Goal: Task Accomplishment & Management: Use online tool/utility

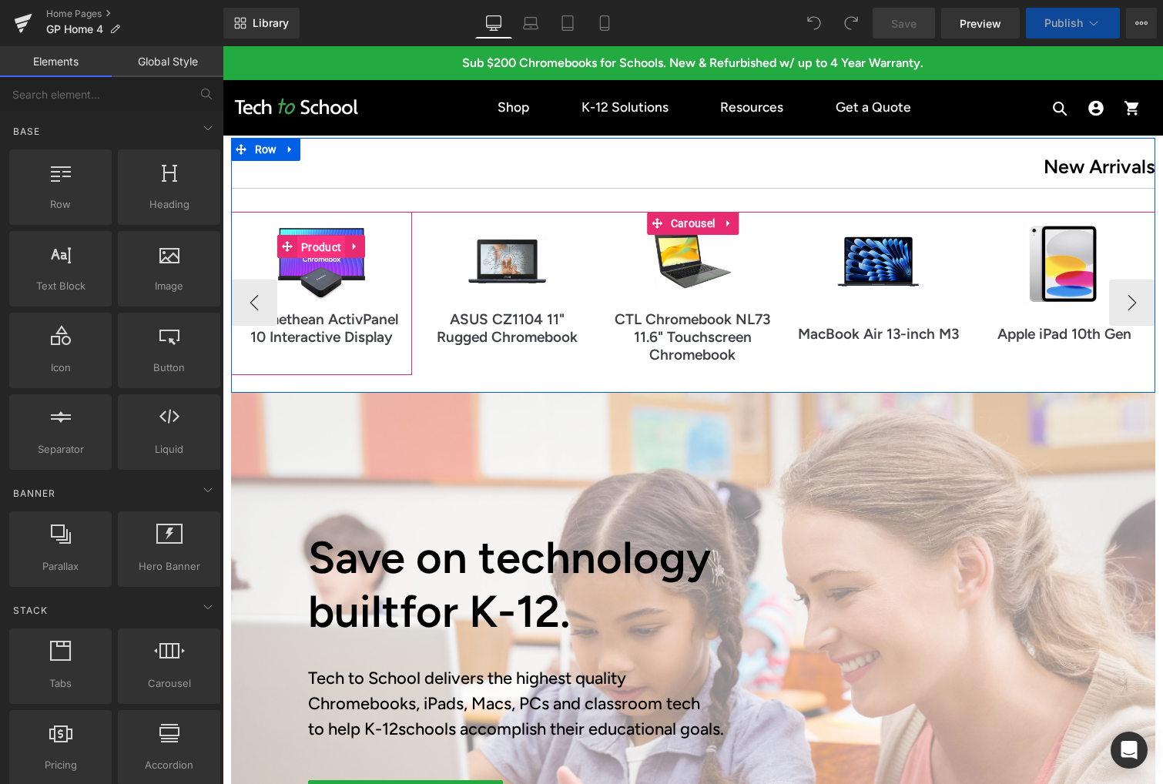
click at [323, 251] on span "Product" at bounding box center [321, 247] width 48 height 23
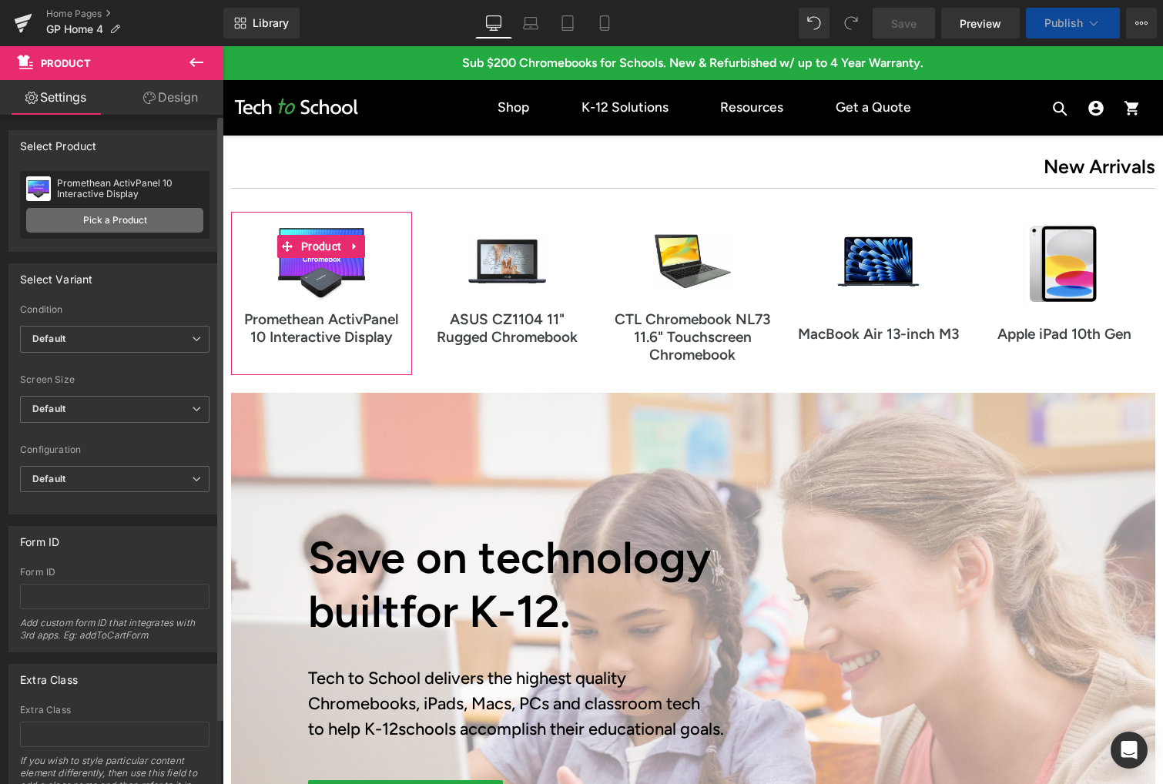
click at [99, 216] on link "Pick a Product" at bounding box center [114, 220] width 177 height 25
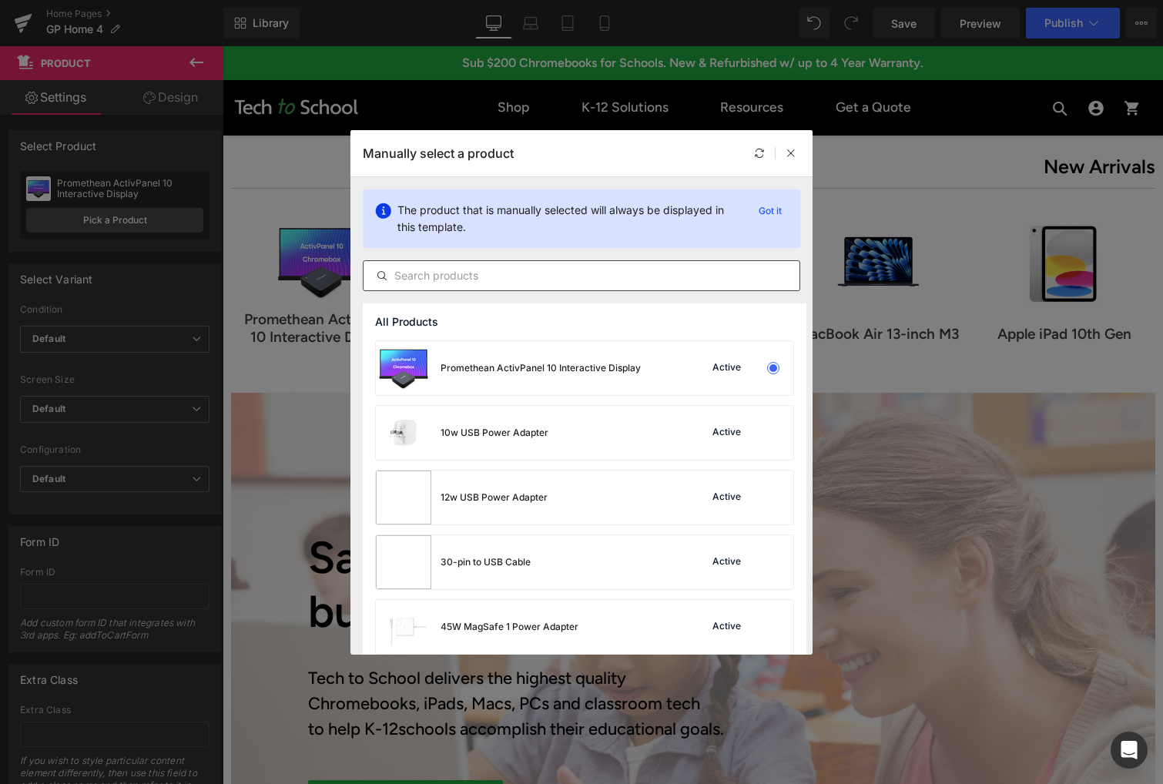
click at [483, 279] on input "text" at bounding box center [581, 275] width 436 height 18
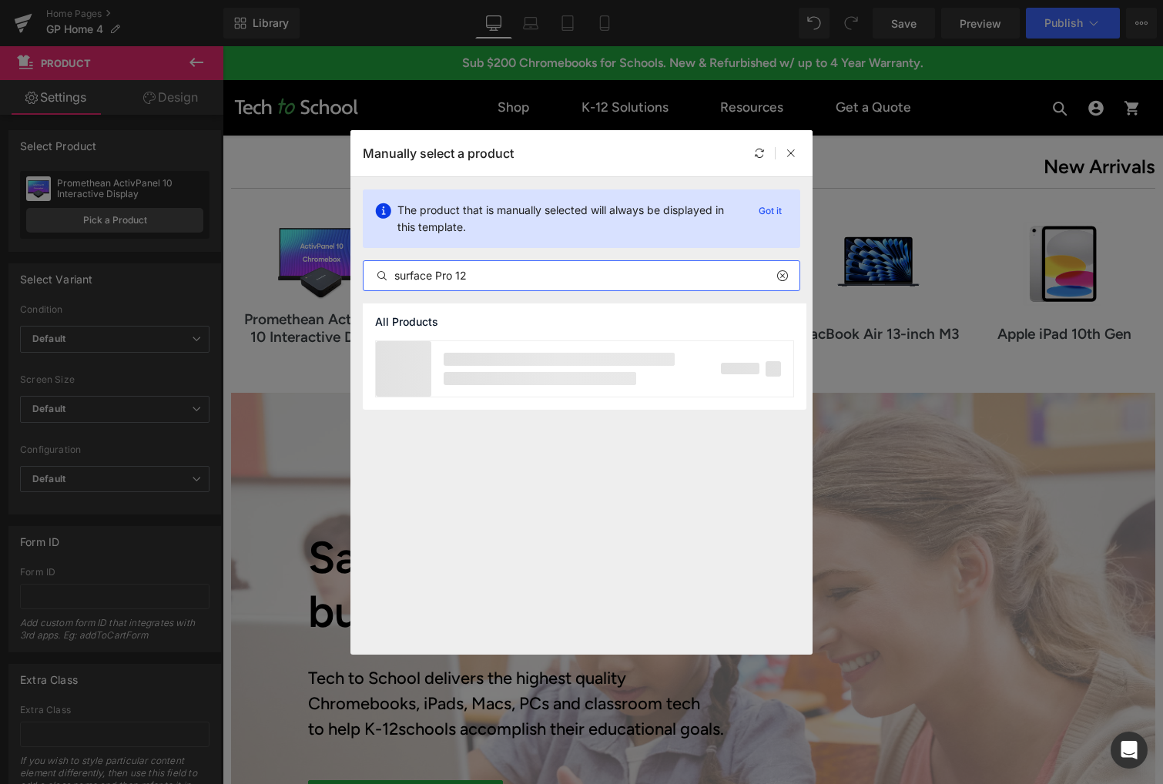
click at [401, 274] on input "surface Pro 12" at bounding box center [581, 275] width 436 height 18
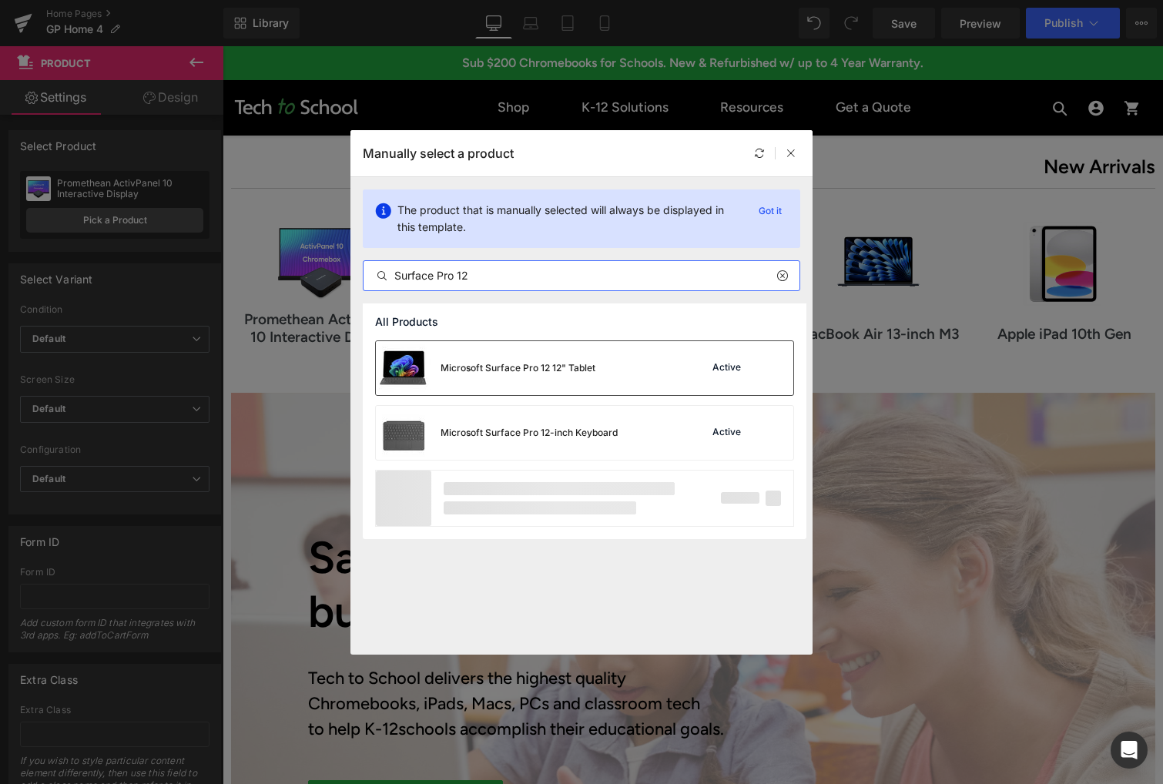
type input "Surface Pro 12"
click at [471, 362] on div "Microsoft Surface Pro 12 12" Tablet" at bounding box center [517, 368] width 155 height 14
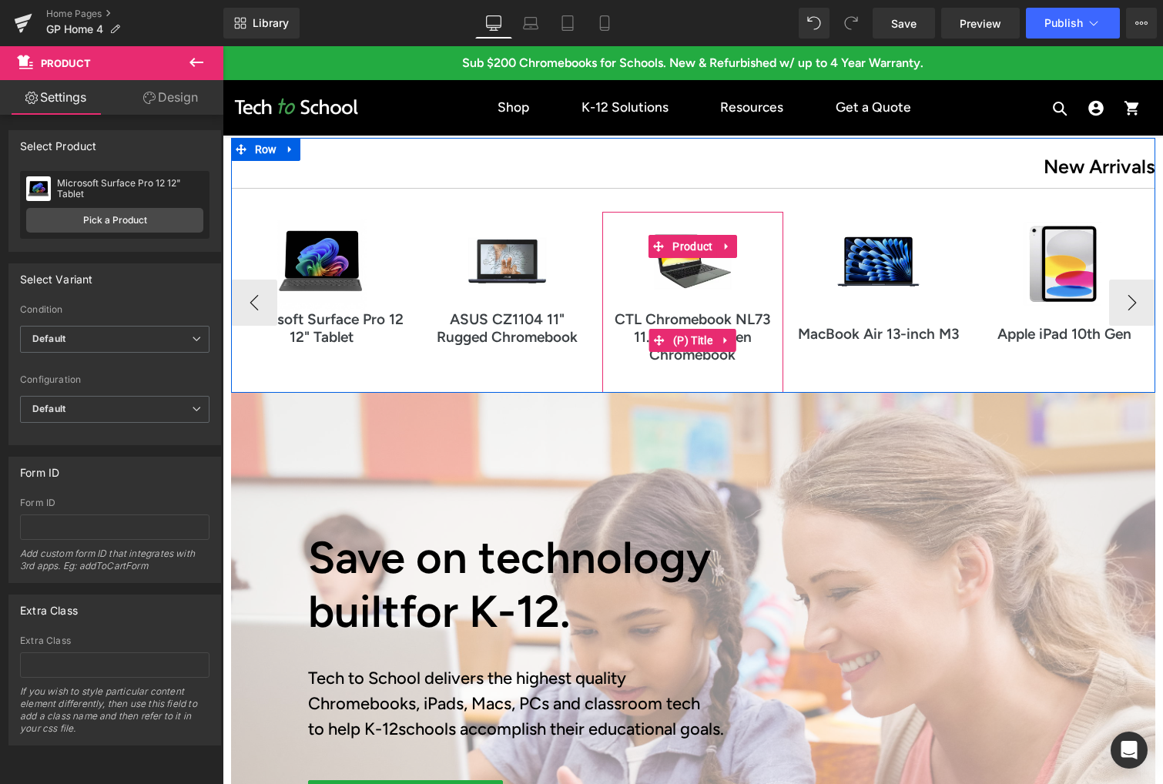
click at [692, 314] on link "CTL Chromebook NL73 11.6" Touchscreen Chromebook" at bounding box center [693, 337] width 166 height 52
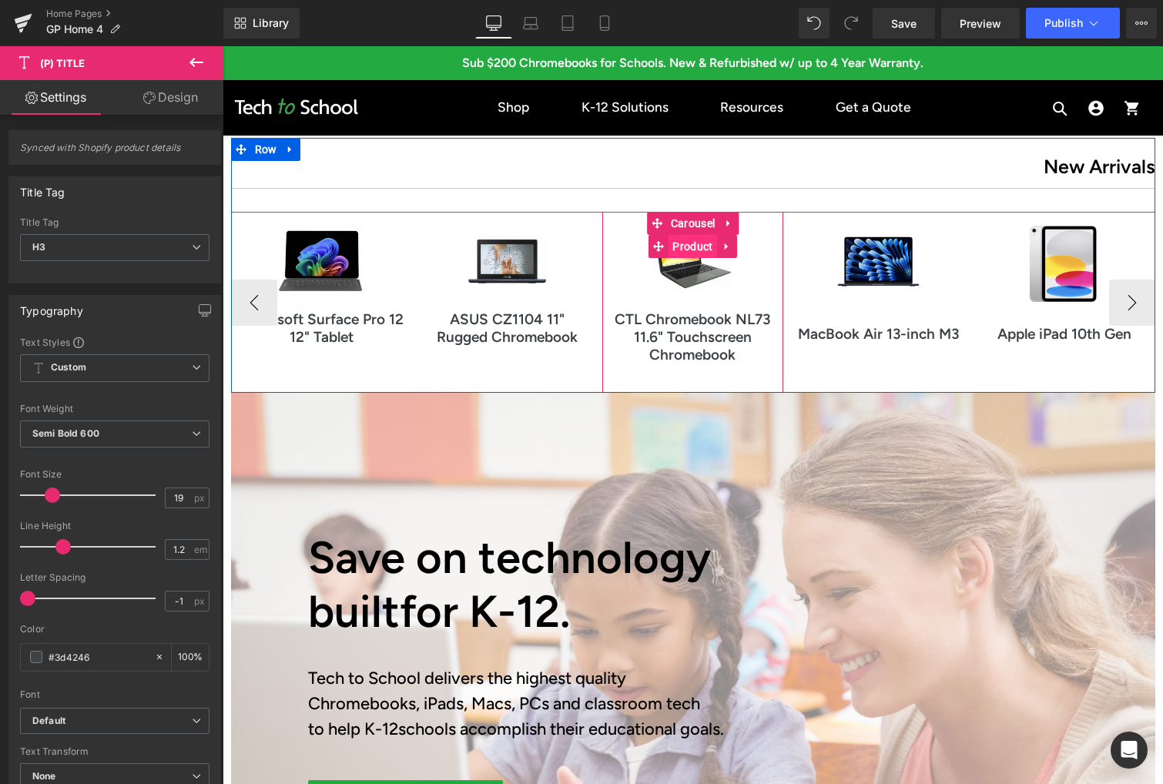
click at [692, 250] on span "Product" at bounding box center [692, 246] width 48 height 23
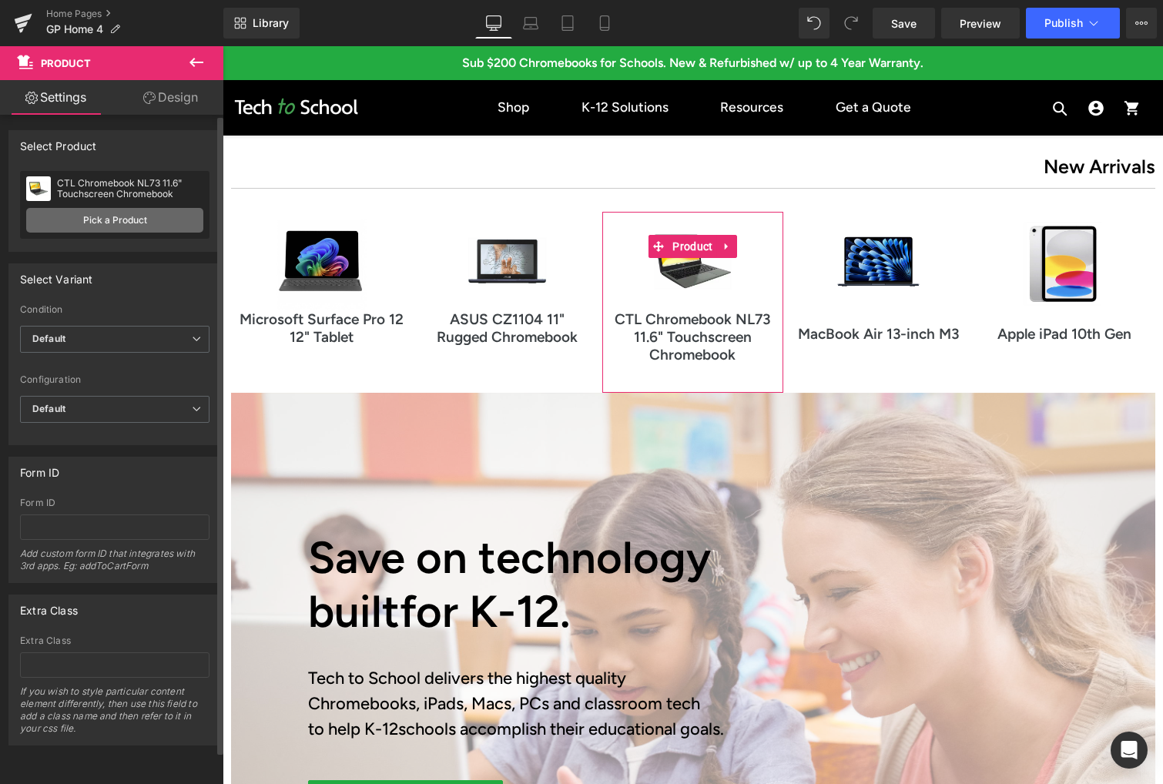
click at [110, 224] on link "Pick a Product" at bounding box center [114, 220] width 177 height 25
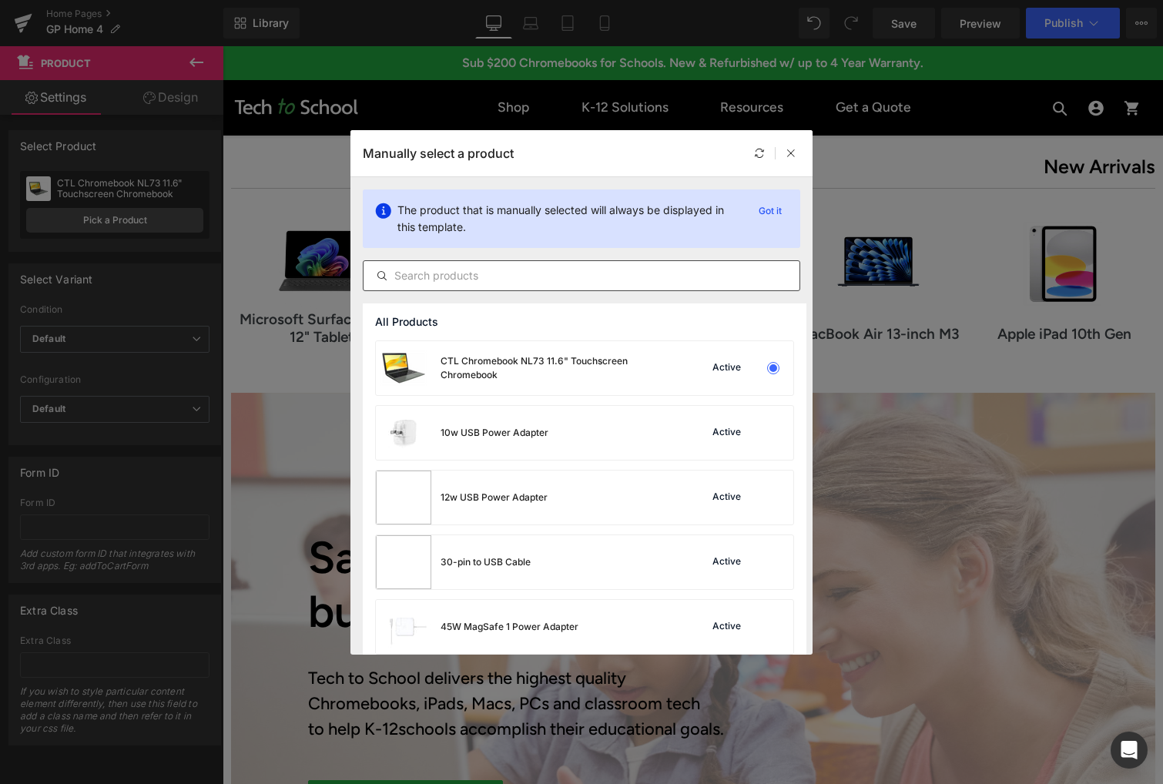
click at [508, 287] on div at bounding box center [581, 275] width 437 height 31
click at [508, 278] on input "text" at bounding box center [581, 275] width 436 height 18
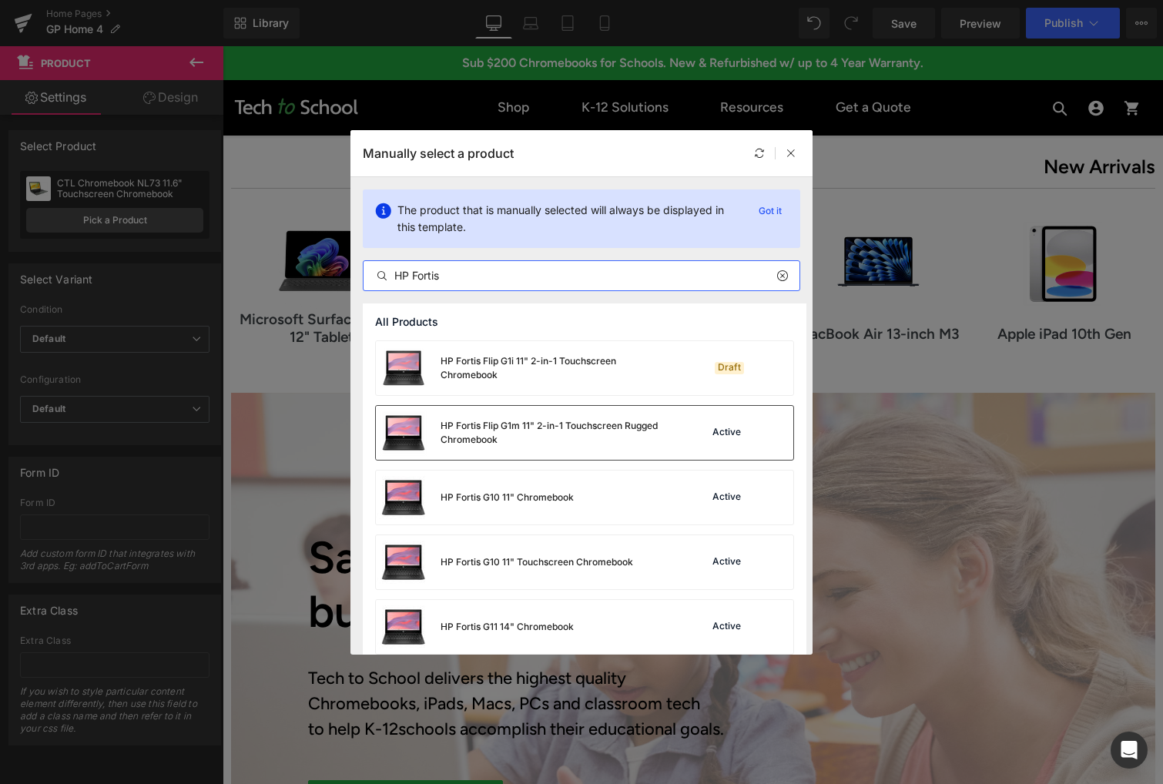
type input "HP Fortis"
click at [417, 430] on img at bounding box center [403, 433] width 55 height 54
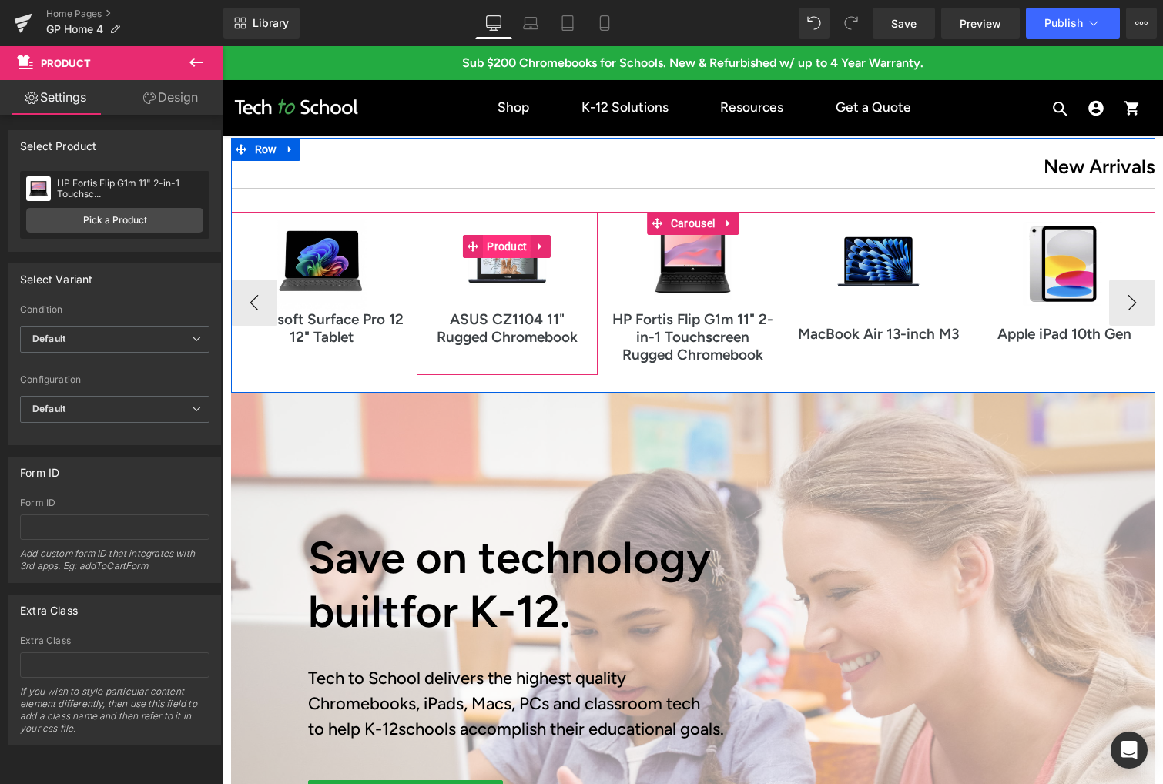
click at [506, 253] on span "Product" at bounding box center [507, 246] width 48 height 23
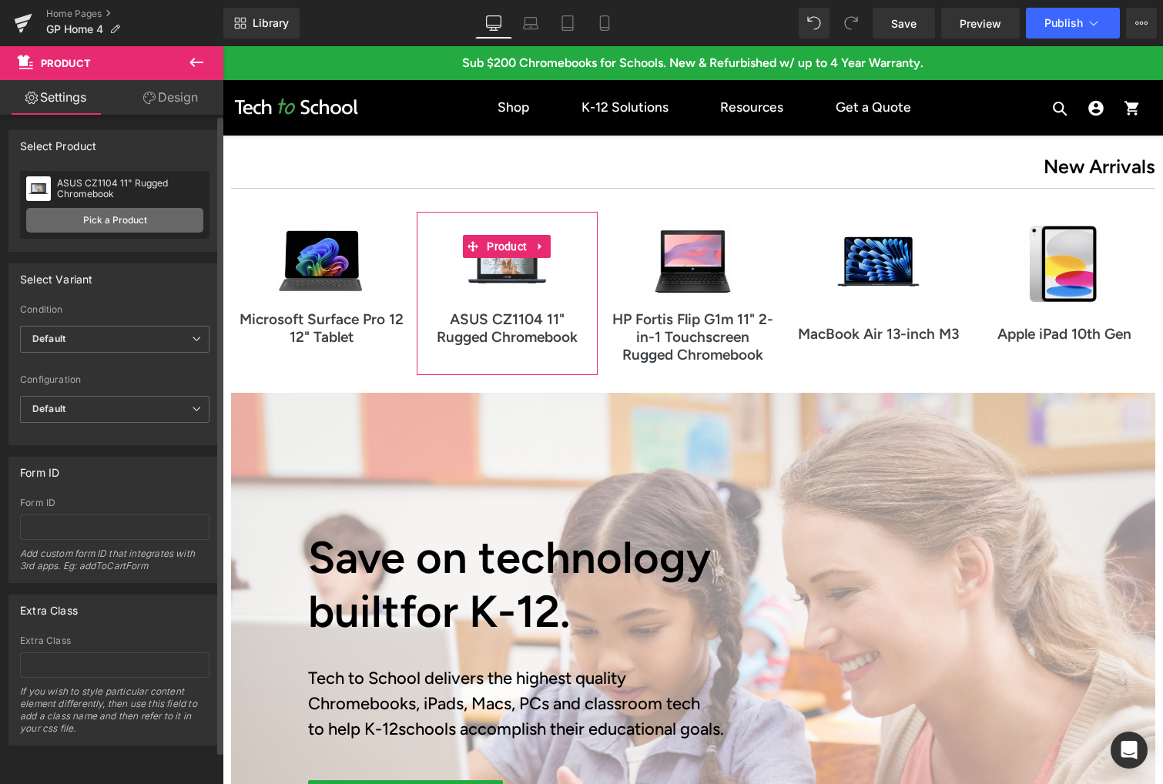
click at [112, 226] on link "Pick a Product" at bounding box center [114, 220] width 177 height 25
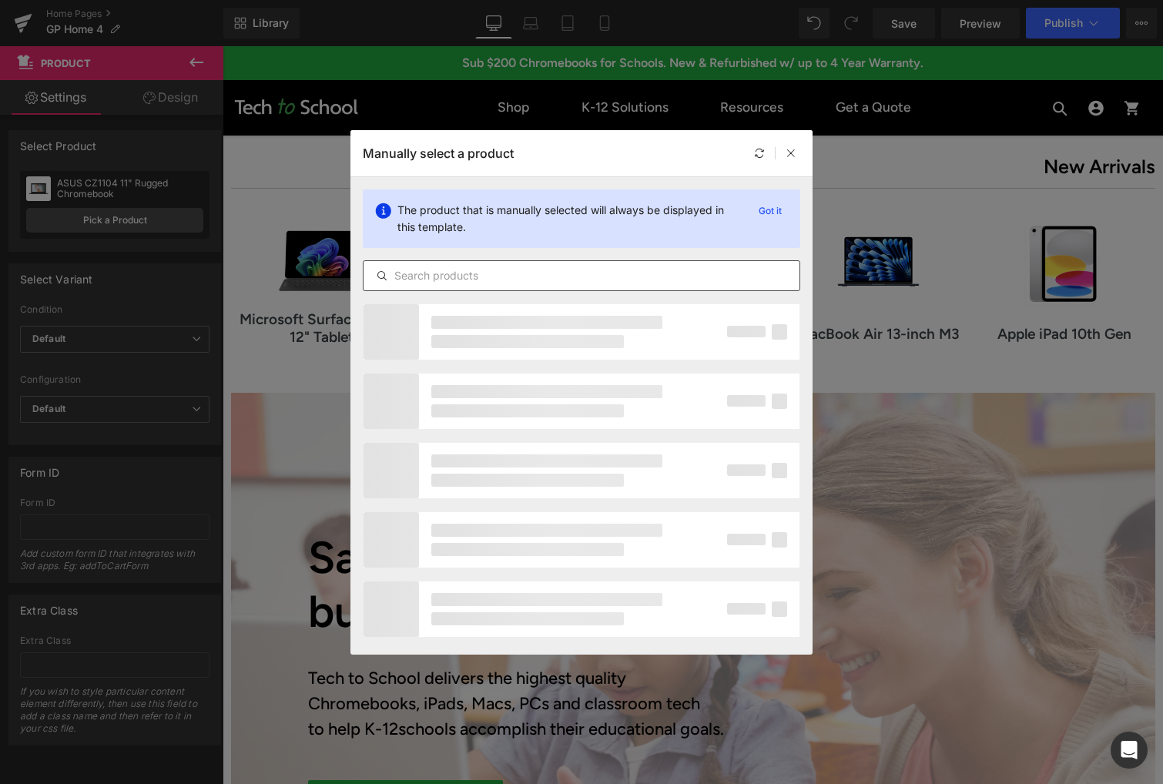
click at [455, 276] on input "text" at bounding box center [581, 275] width 436 height 18
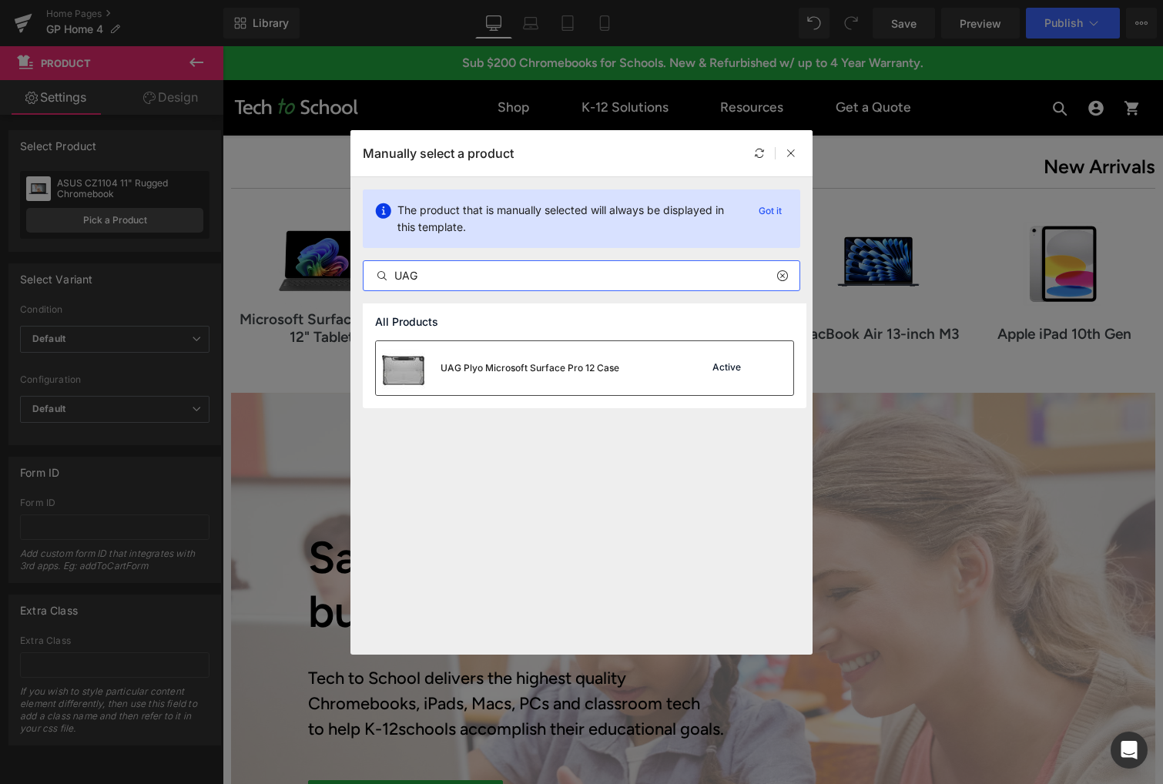
type input "UAG"
click at [554, 371] on div "UAG Plyo Microsoft Surface Pro 12 Case" at bounding box center [529, 368] width 179 height 14
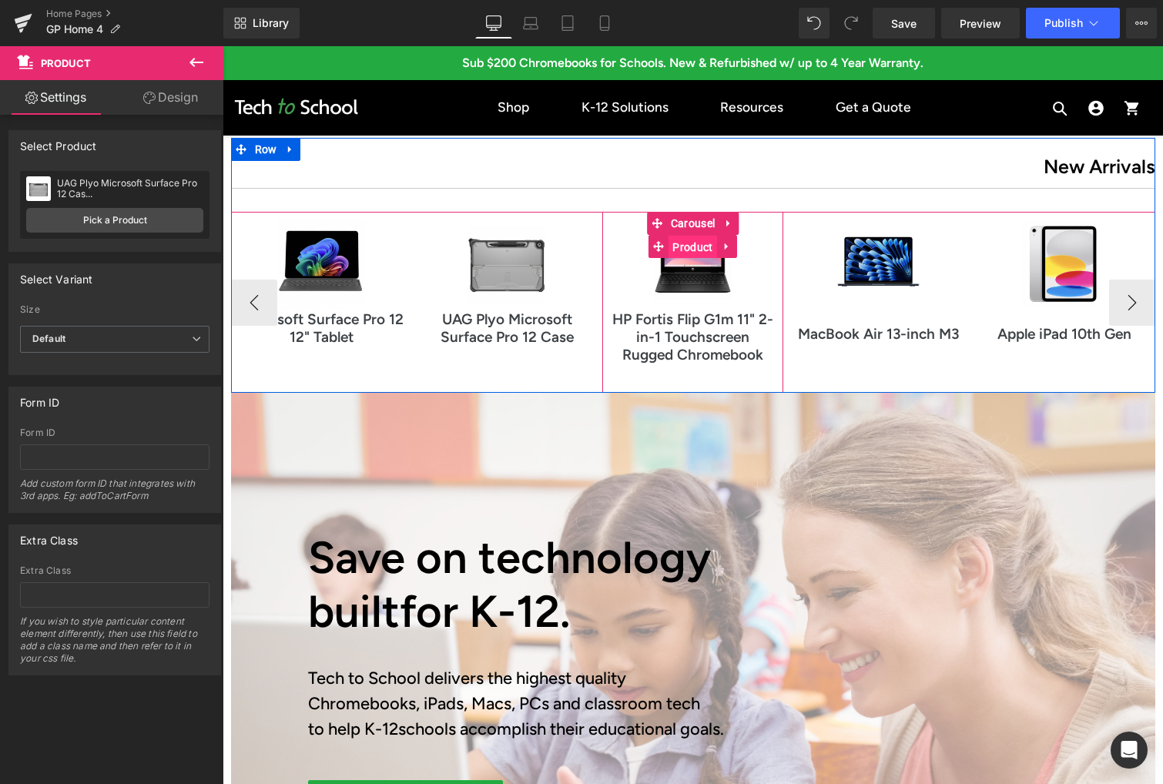
click at [689, 247] on span "Product" at bounding box center [692, 247] width 48 height 23
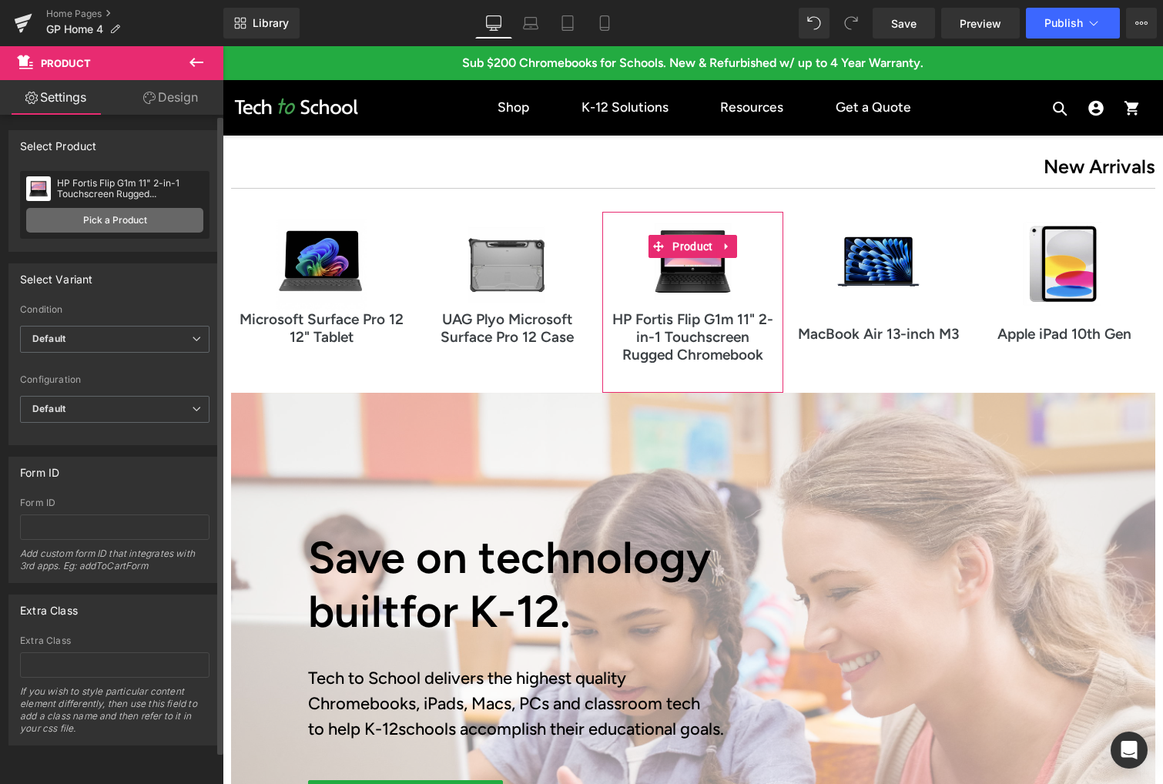
click at [116, 218] on link "Pick a Product" at bounding box center [114, 220] width 177 height 25
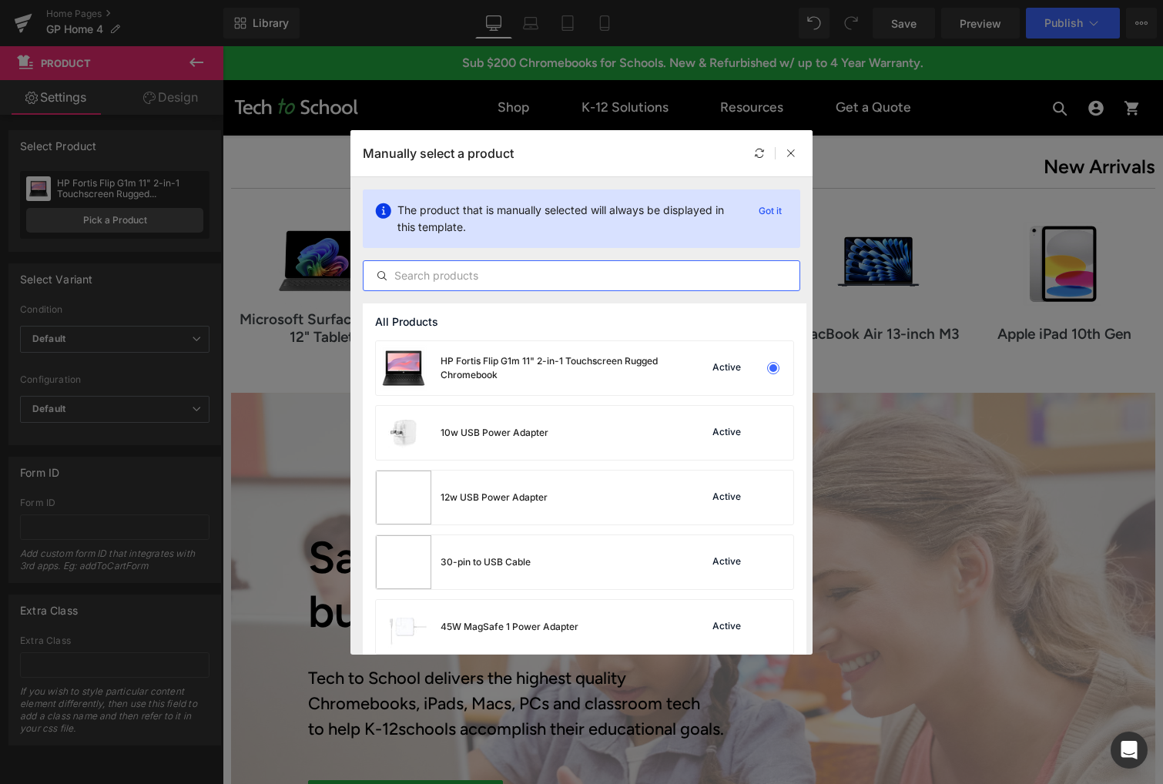
click at [518, 281] on input "text" at bounding box center [581, 275] width 436 height 18
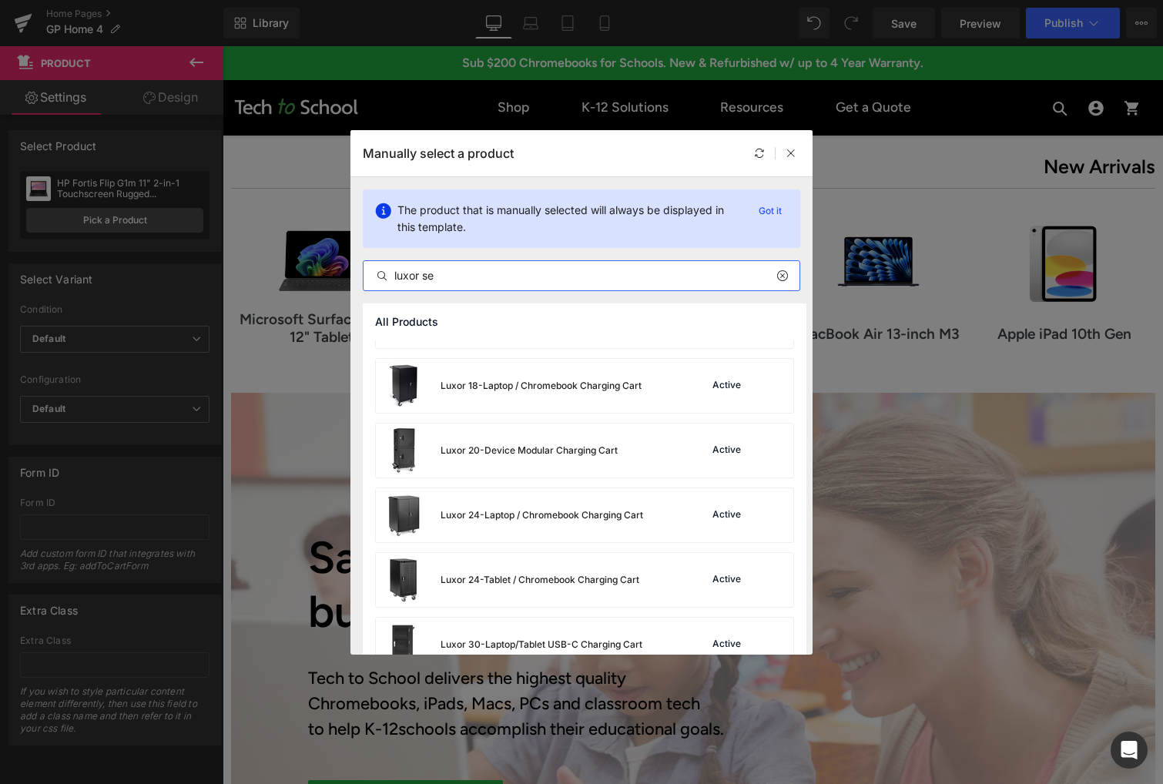
scroll to position [529, 0]
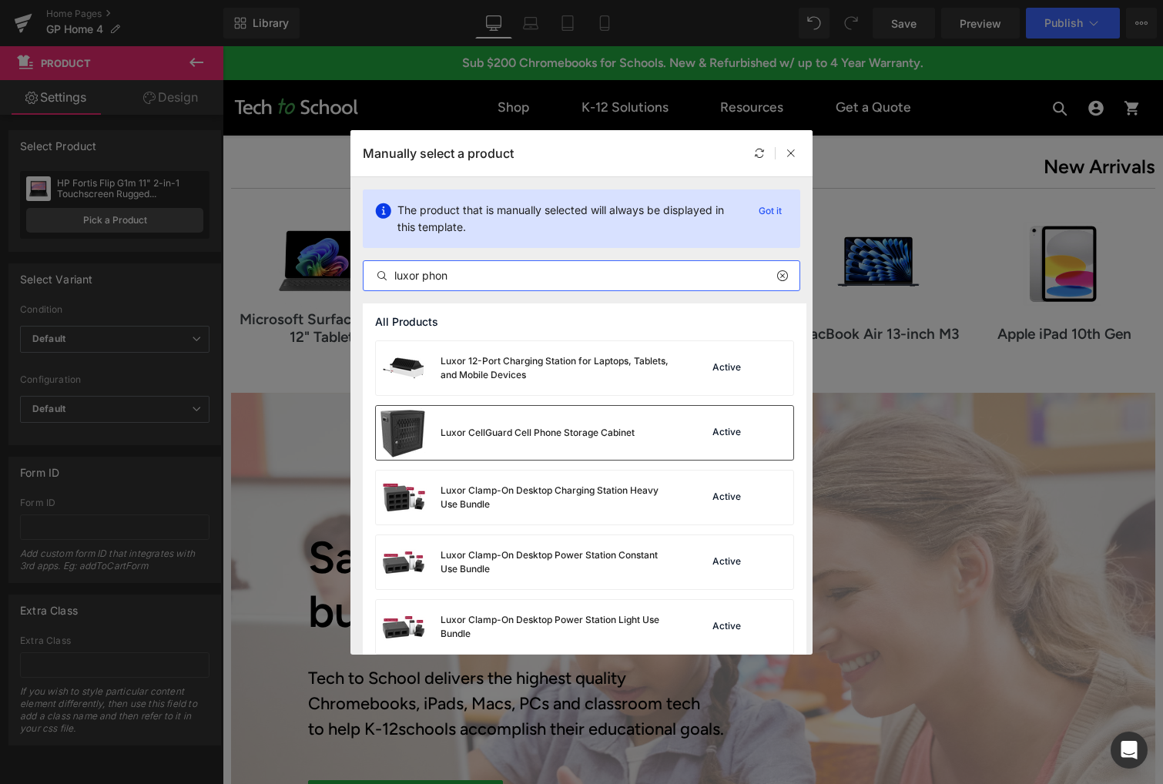
type input "luxor phon"
click at [548, 430] on div "Luxor CellGuard Cell Phone Storage Cabinet" at bounding box center [537, 433] width 194 height 14
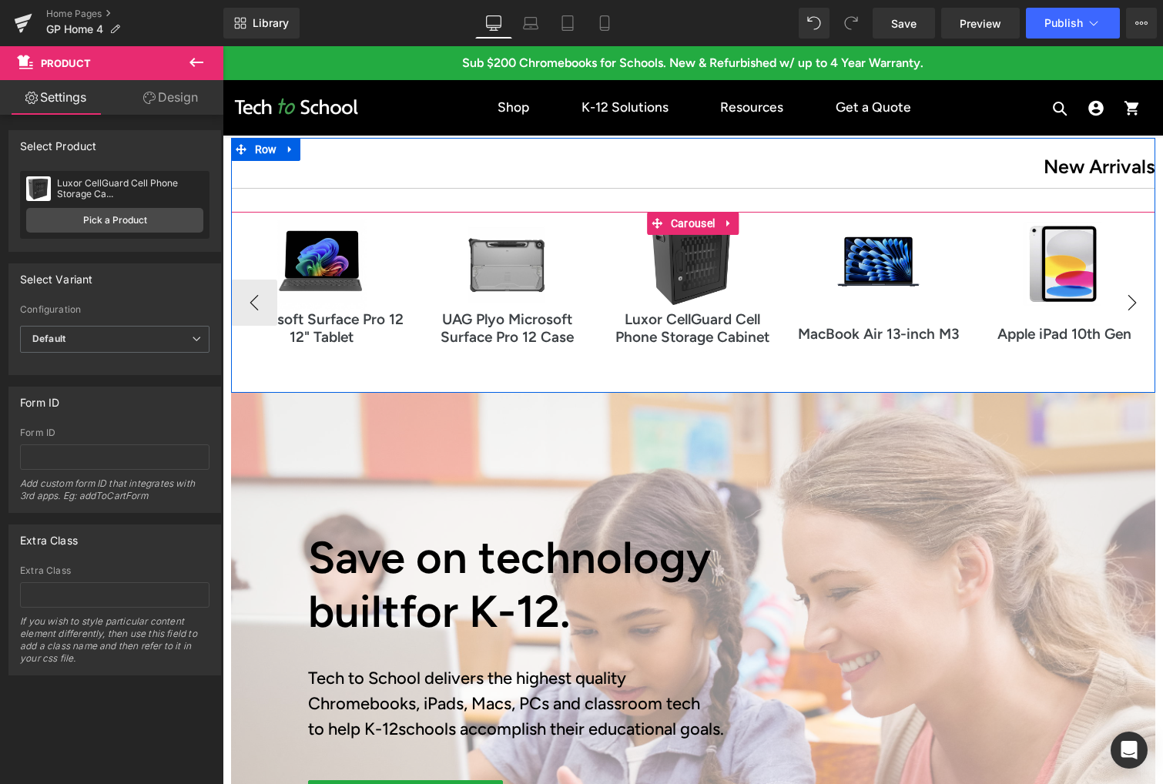
click at [1134, 300] on button "›" at bounding box center [1132, 303] width 46 height 46
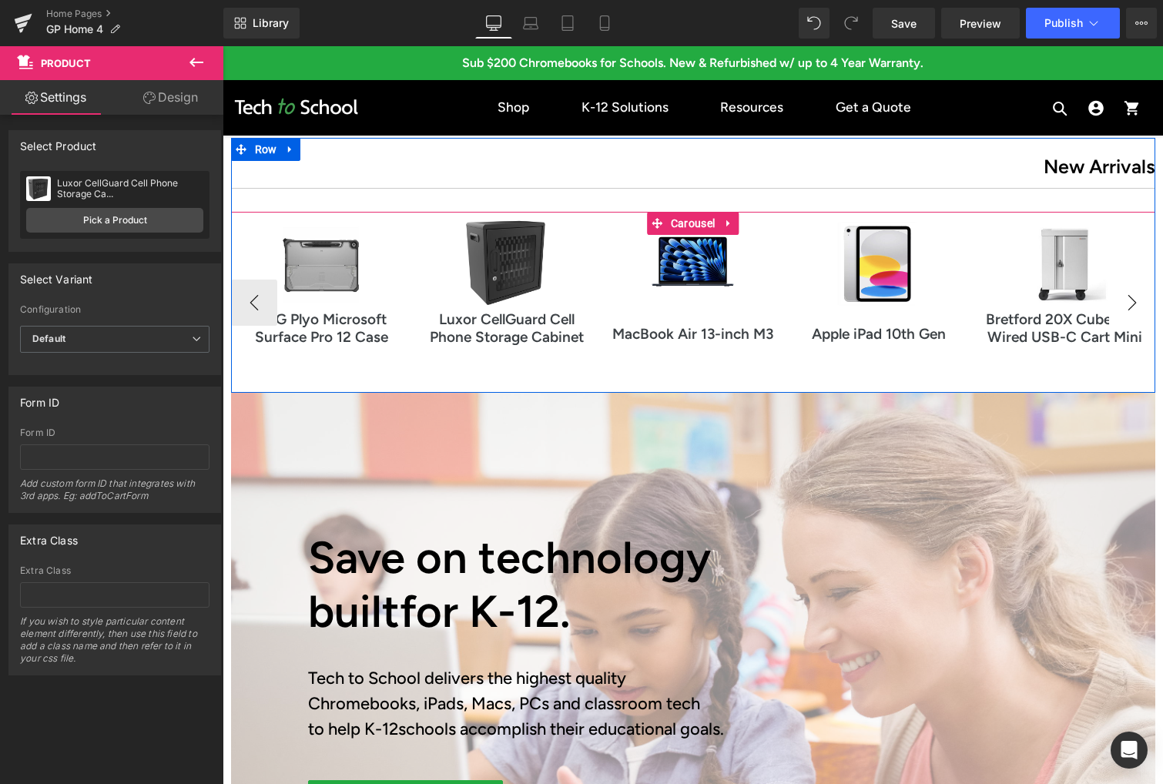
click at [1132, 300] on button "›" at bounding box center [1132, 303] width 46 height 46
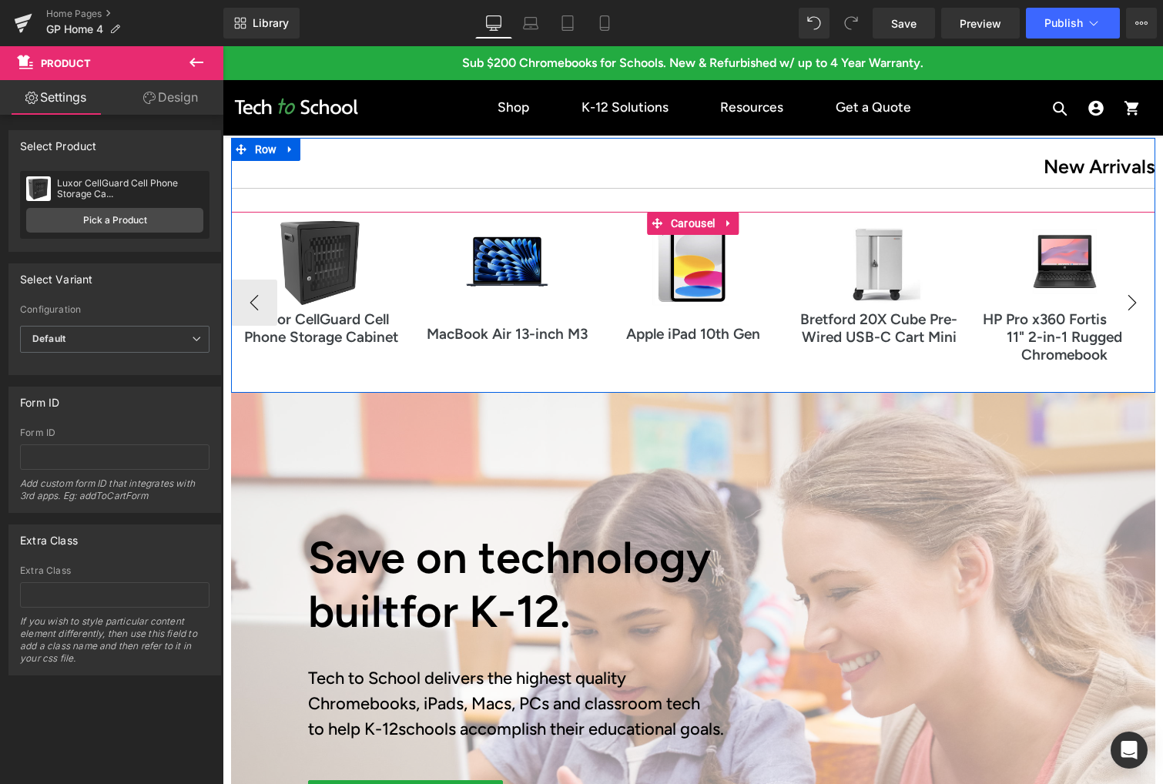
click at [1132, 300] on button "›" at bounding box center [1132, 303] width 46 height 46
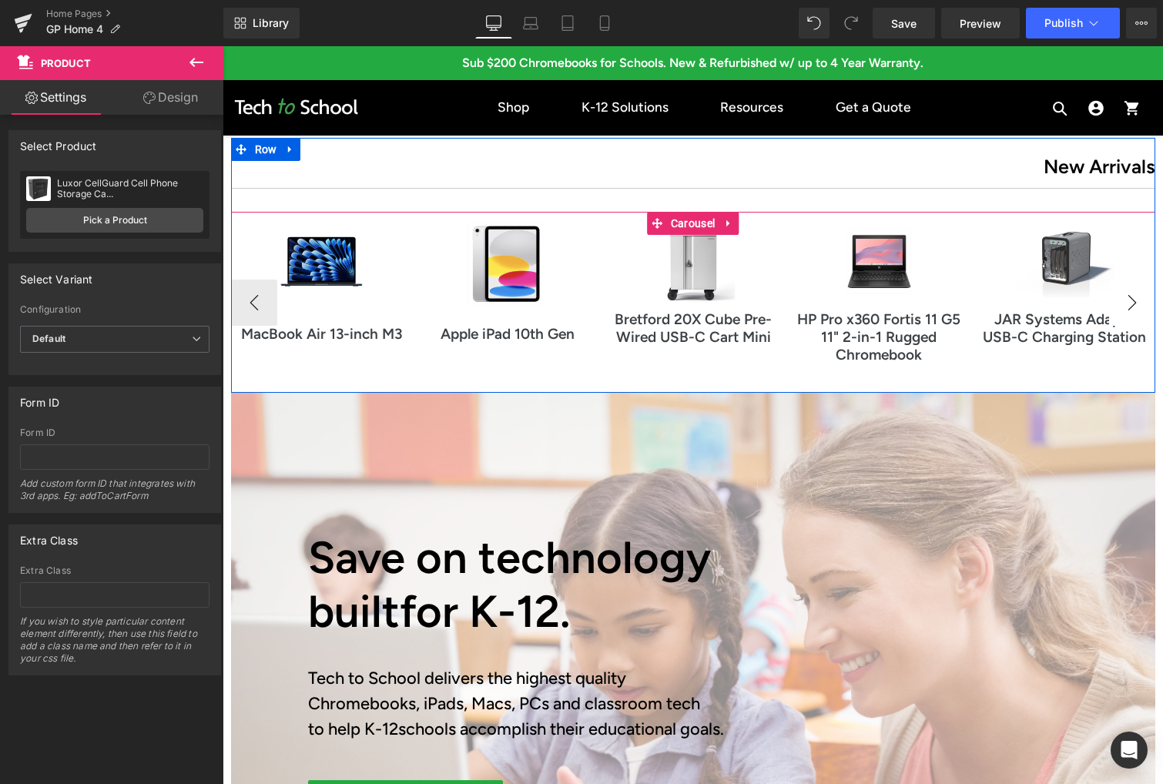
click at [1132, 300] on button "›" at bounding box center [1132, 303] width 46 height 46
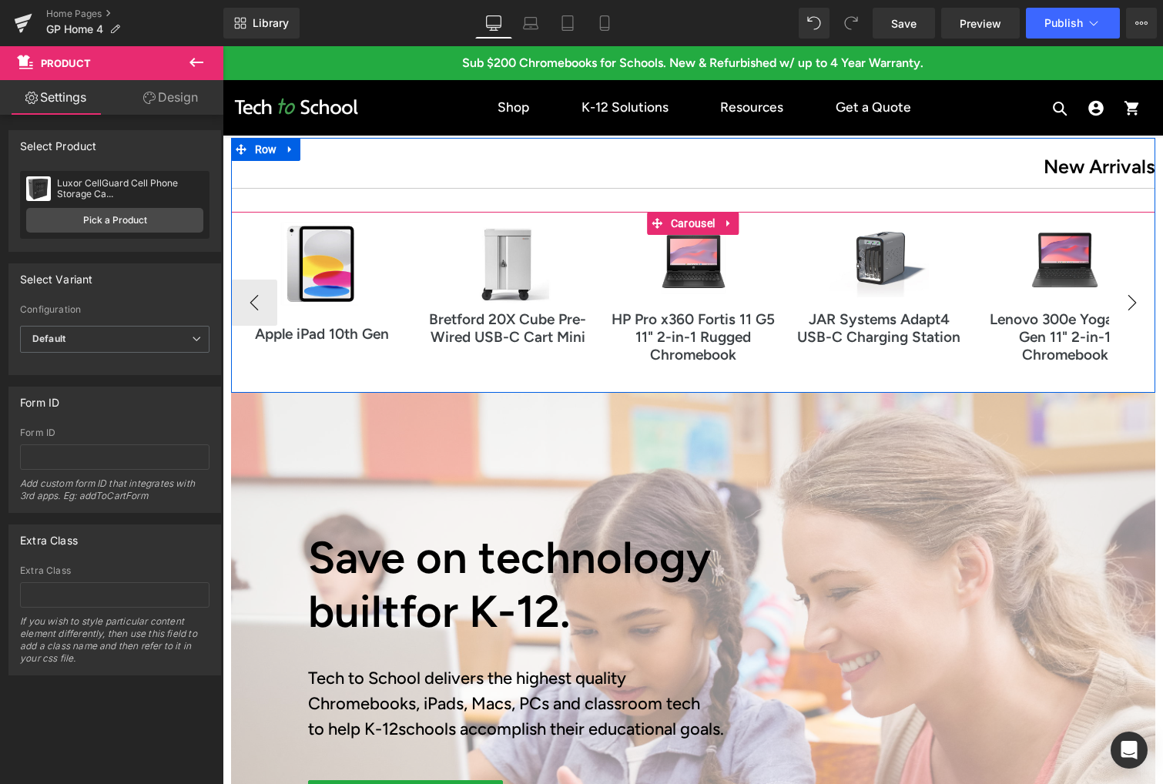
click at [1132, 300] on button "›" at bounding box center [1132, 303] width 46 height 46
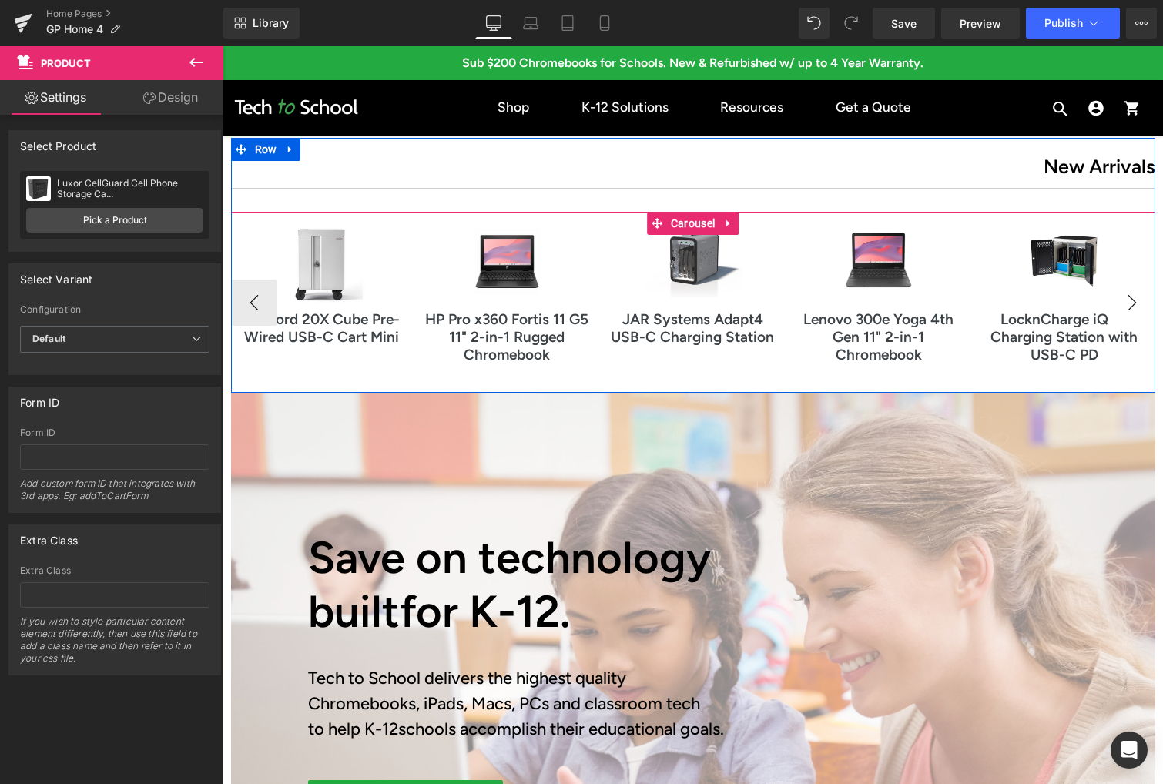
click at [1132, 300] on button "›" at bounding box center [1132, 303] width 46 height 46
click at [254, 300] on button "‹" at bounding box center [254, 303] width 46 height 46
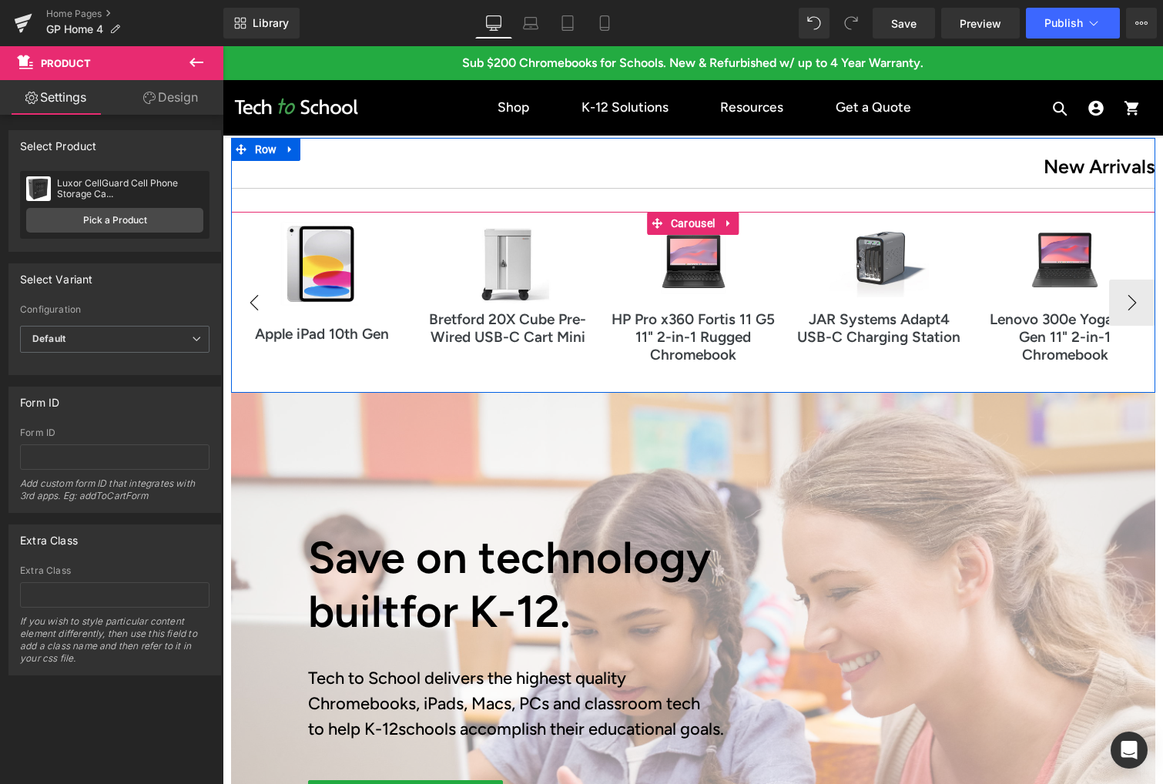
click at [254, 300] on button "‹" at bounding box center [254, 303] width 46 height 46
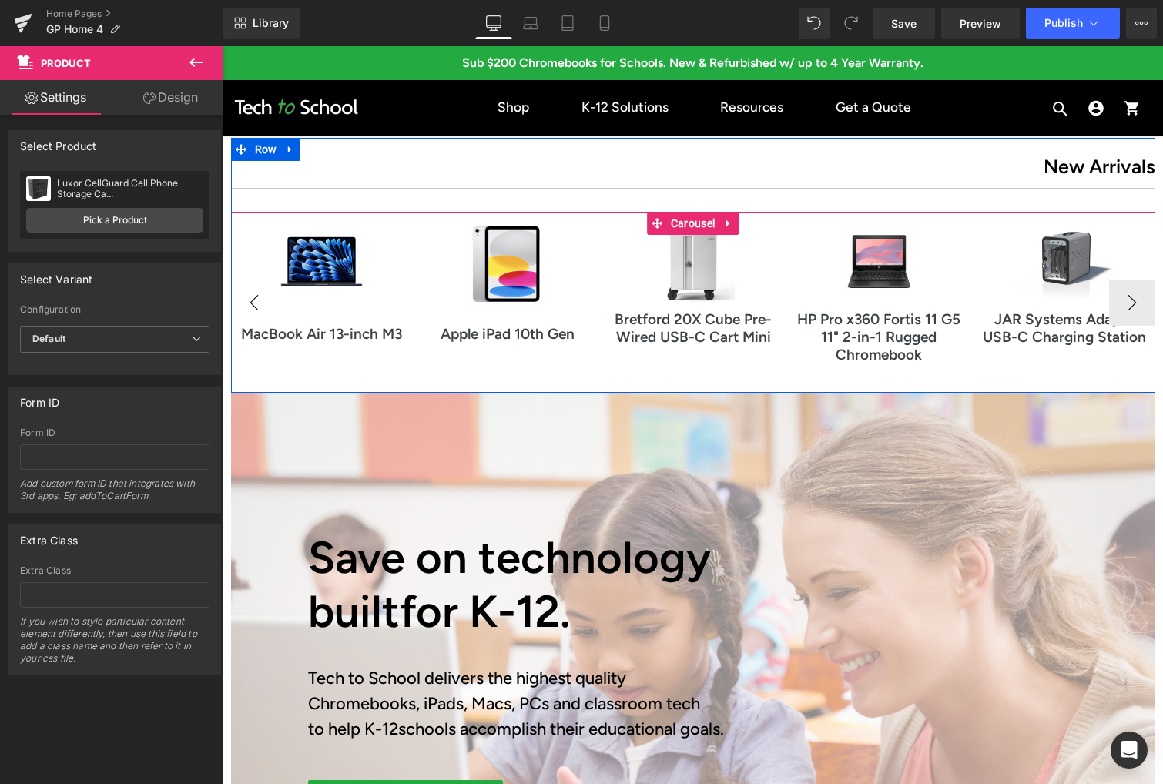
click at [254, 300] on button "‹" at bounding box center [254, 303] width 46 height 46
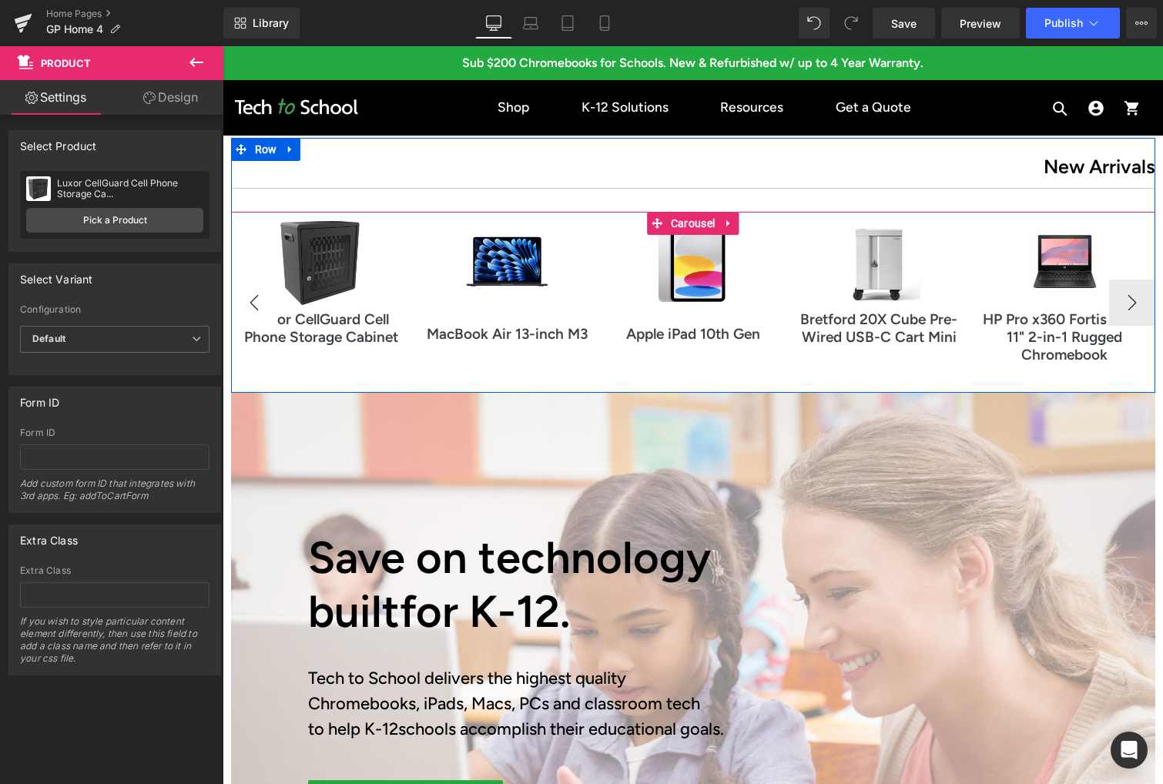
click at [254, 300] on button "‹" at bounding box center [254, 303] width 46 height 46
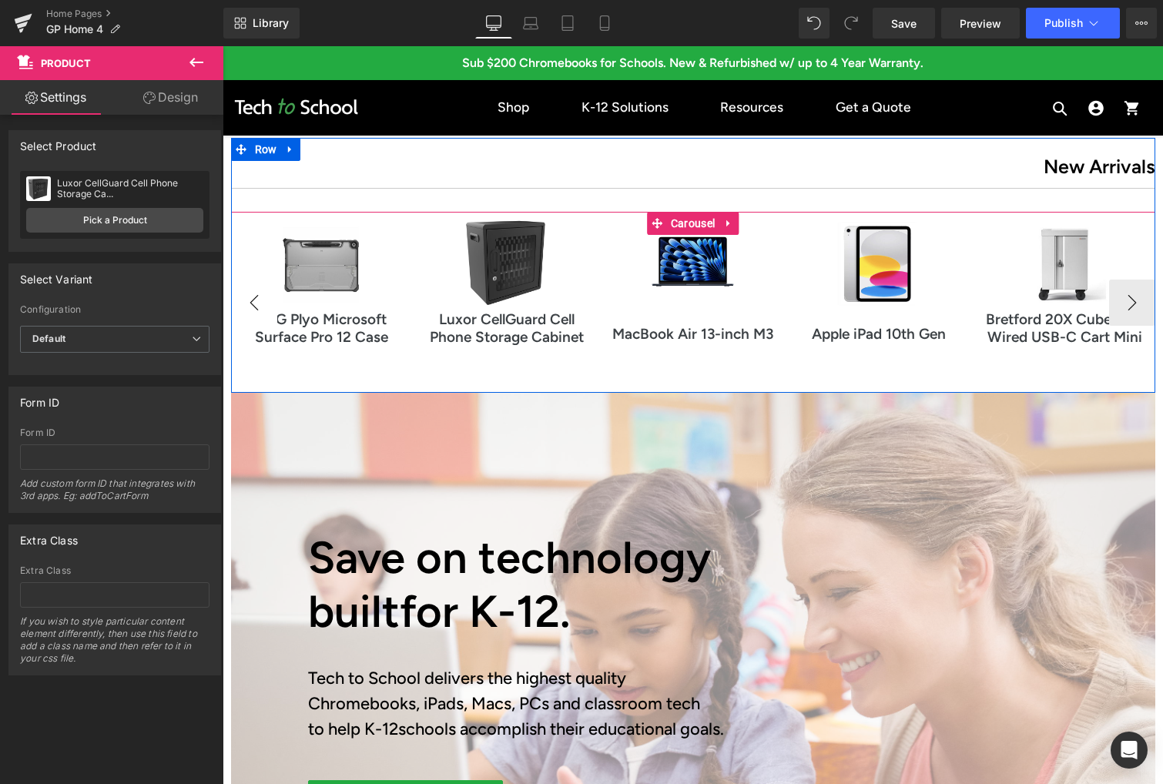
click at [254, 300] on button "‹" at bounding box center [254, 303] width 46 height 46
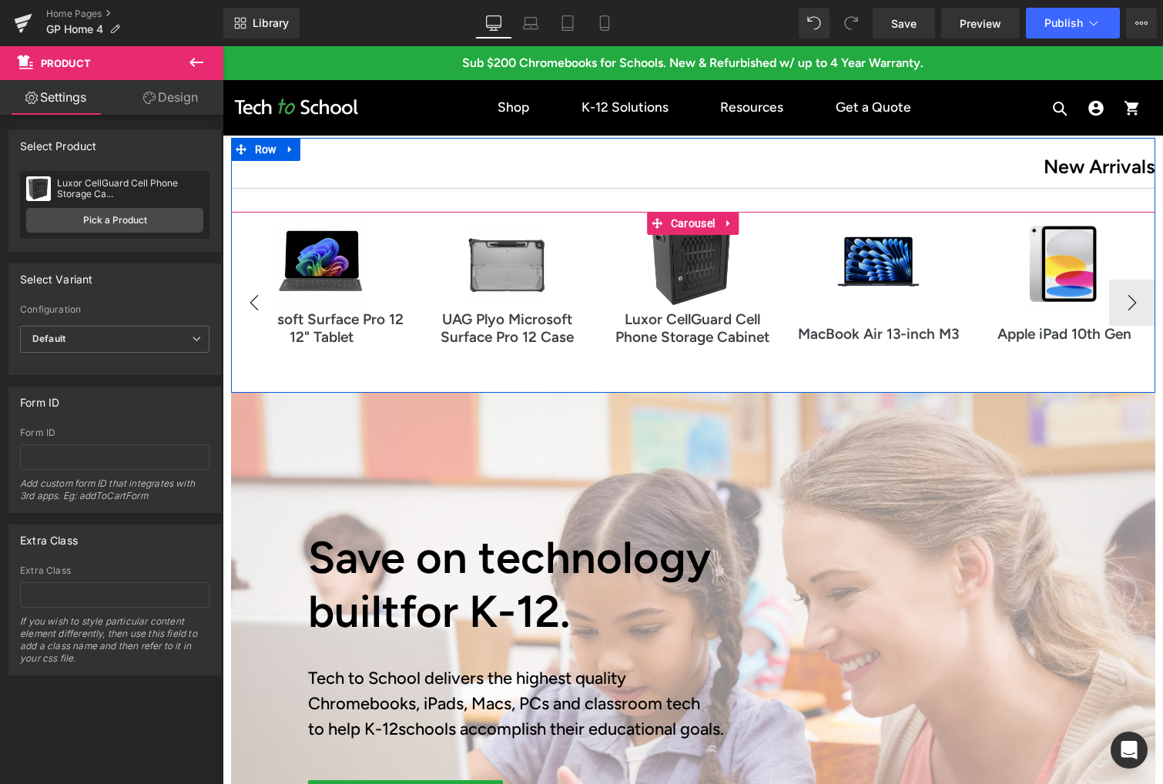
click at [254, 300] on button "‹" at bounding box center [254, 303] width 46 height 46
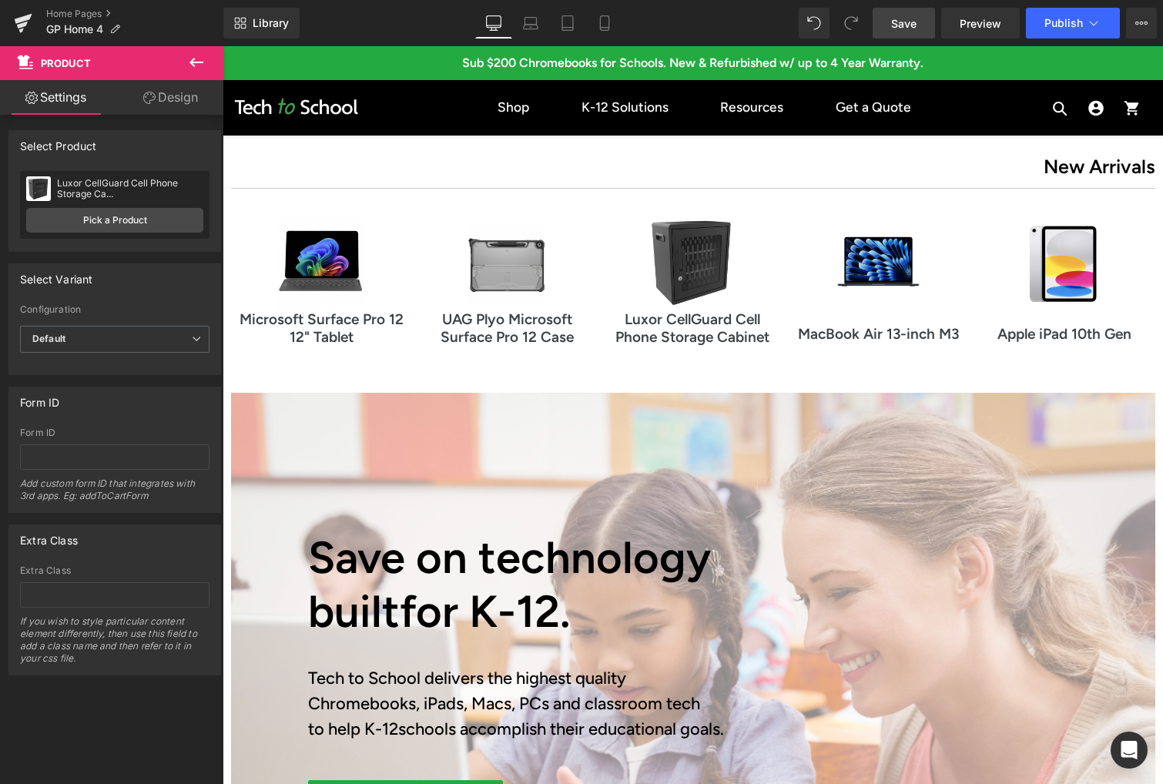
click at [914, 28] on span "Save" at bounding box center [903, 23] width 25 height 16
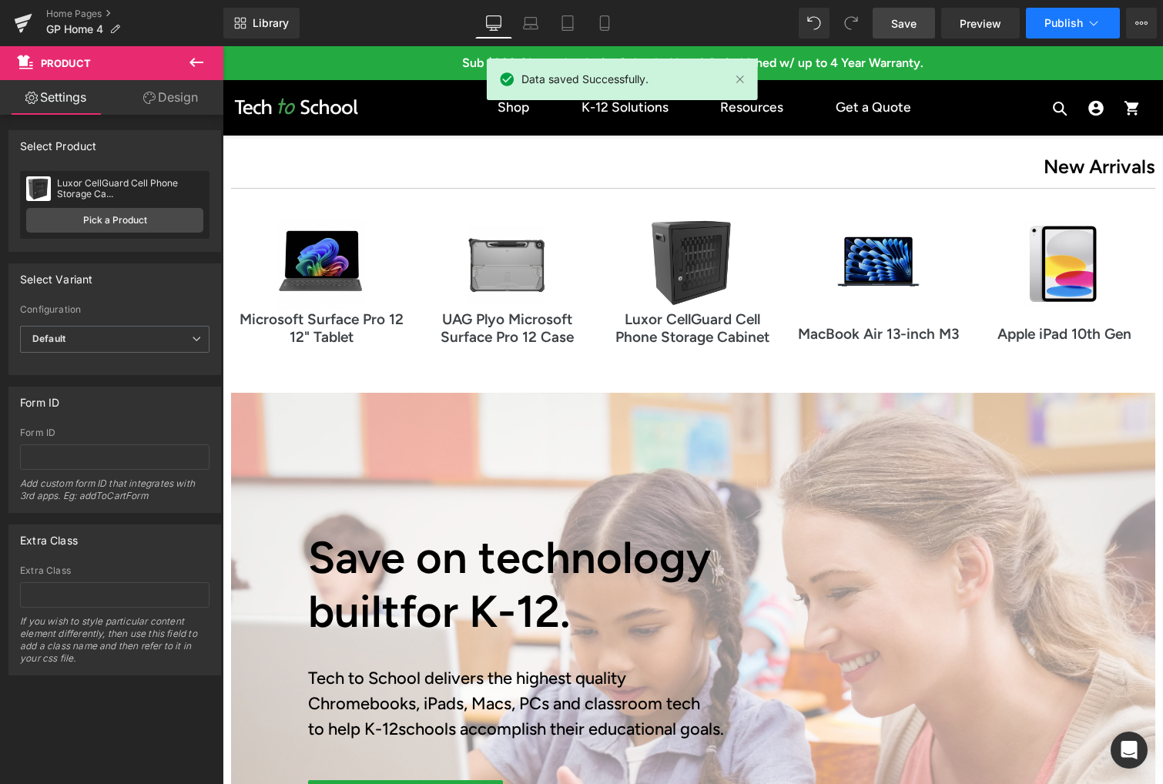
click at [1067, 25] on span "Publish" at bounding box center [1063, 23] width 39 height 12
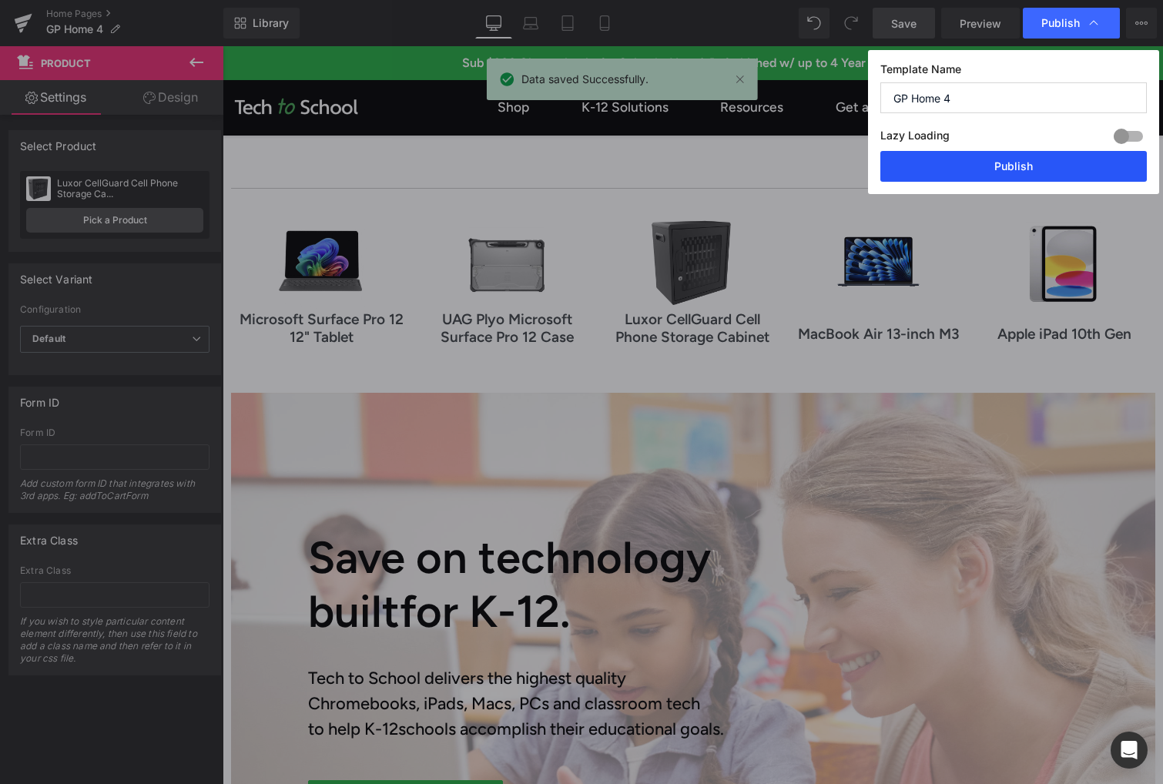
drag, startPoint x: 1013, startPoint y: 161, endPoint x: 95, endPoint y: 655, distance: 1042.9
click at [1013, 161] on button "Publish" at bounding box center [1013, 166] width 266 height 31
